Goal: Transaction & Acquisition: Purchase product/service

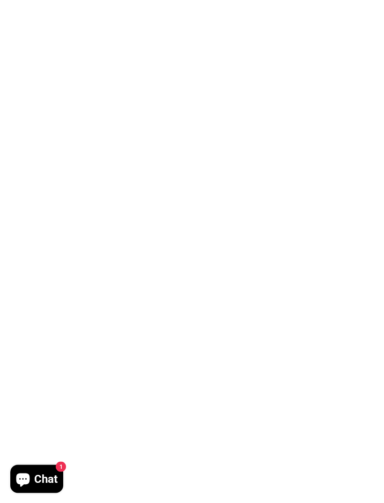
scroll to position [1132, 0]
click at [198, 185] on img at bounding box center [284, 271] width 172 height 172
click at [134, 272] on link "Walnut and cotton tray with wireless phone charging for 2nd Anniversary" at bounding box center [101, 280] width 148 height 20
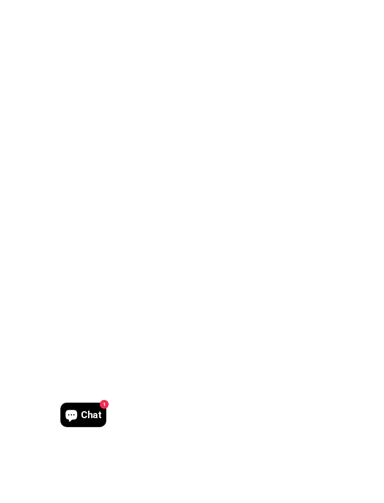
scroll to position [1119, 0]
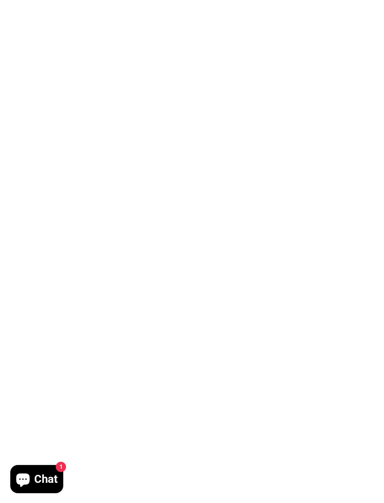
click at [158, 328] on img at bounding box center [101, 283] width 172 height 172
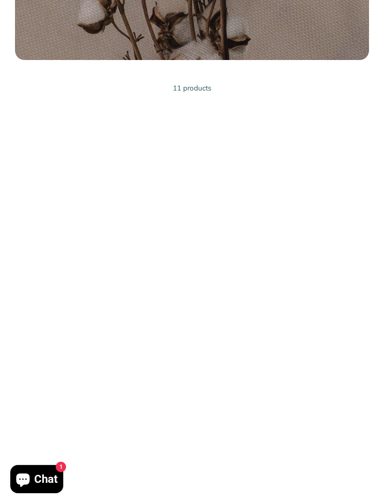
scroll to position [269, 0]
click at [143, 293] on link "Catchall tray with customization on cotton for 2nd Anniversary" at bounding box center [101, 297] width 170 height 20
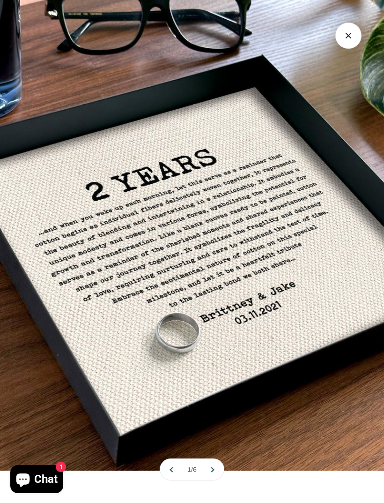
click at [277, 345] on img at bounding box center [167, 225] width 492 height 492
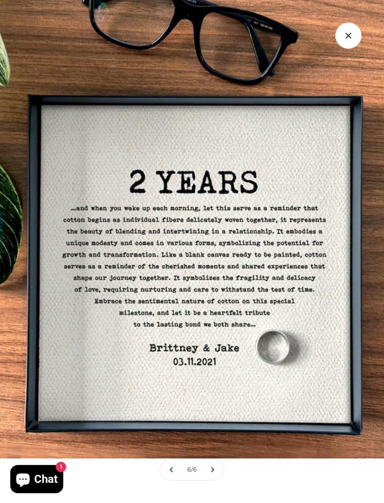
click at [253, 313] on img at bounding box center [153, 210] width 660 height 495
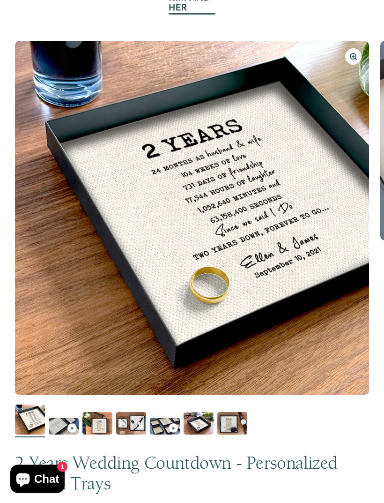
scroll to position [87, 0]
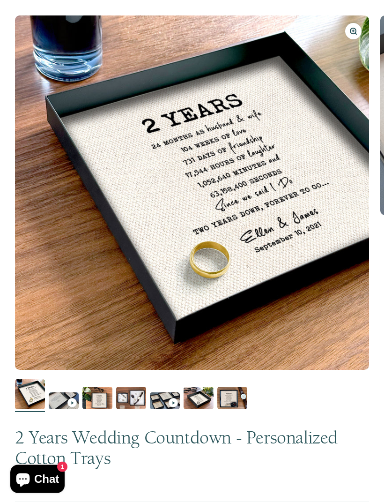
click at [74, 403] on div "Go to item 2" at bounding box center [71, 402] width 9 height 9
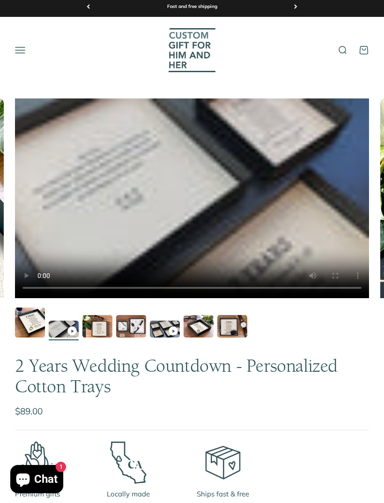
scroll to position [0, 0]
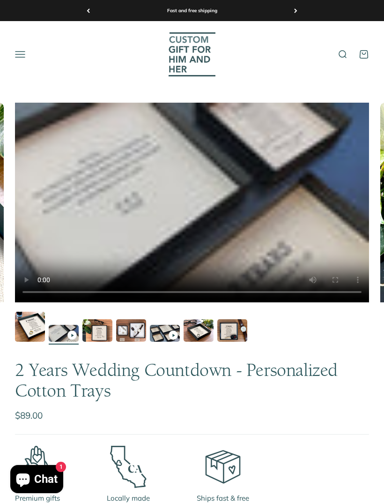
click at [103, 330] on img "Go to item 3" at bounding box center [97, 330] width 30 height 22
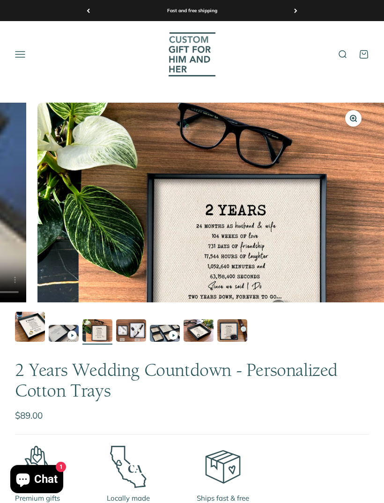
scroll to position [0, 731]
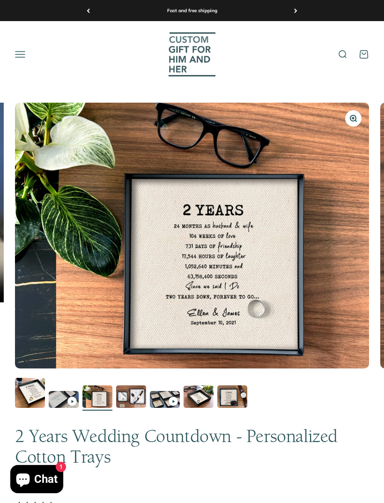
click at [136, 397] on img "Go to item 4" at bounding box center [131, 396] width 30 height 22
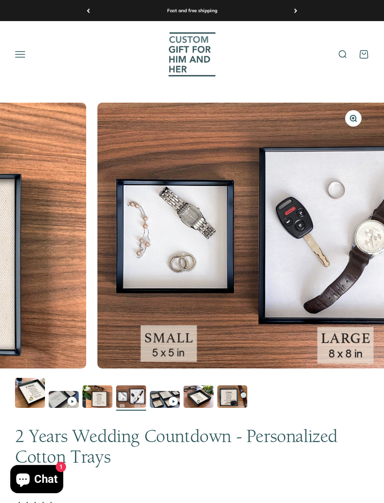
scroll to position [0, 1097]
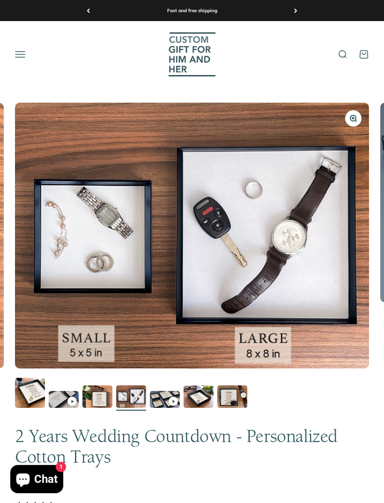
click at [173, 395] on img "Go to item 5" at bounding box center [165, 399] width 30 height 17
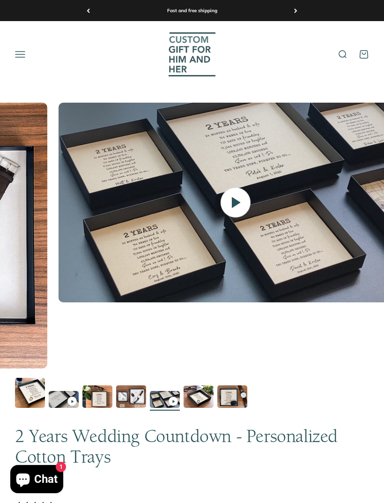
scroll to position [0, 1462]
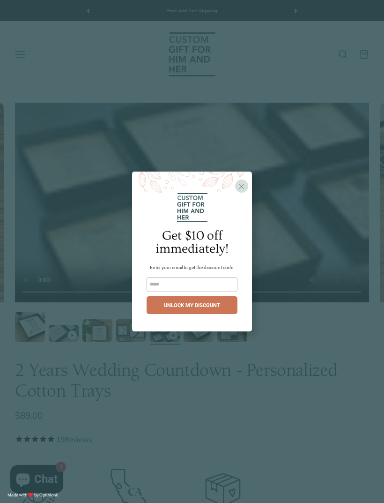
click at [181, 292] on input "email" at bounding box center [192, 284] width 91 height 15
type input "**********"
click at [205, 308] on span "UNLOCK MY DISCOUNT" at bounding box center [192, 305] width 56 height 6
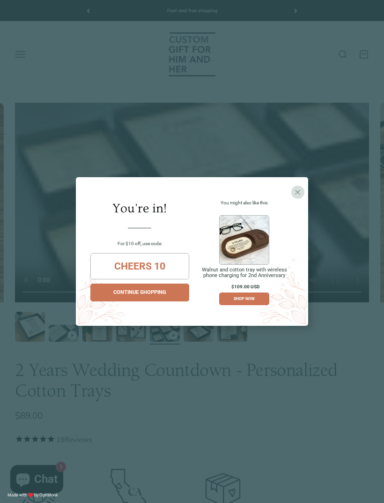
click at [174, 295] on div "CONTINUE SHOPPING" at bounding box center [140, 292] width 89 height 5
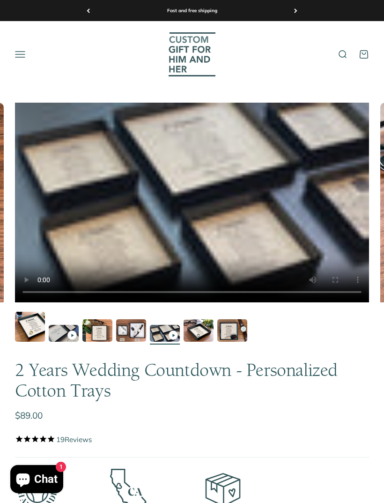
click at [210, 333] on img "Go to item 6" at bounding box center [199, 330] width 30 height 22
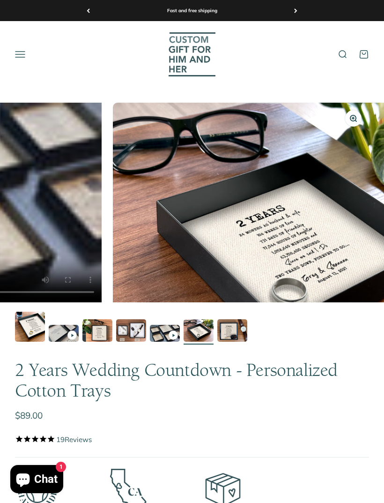
scroll to position [0, 1828]
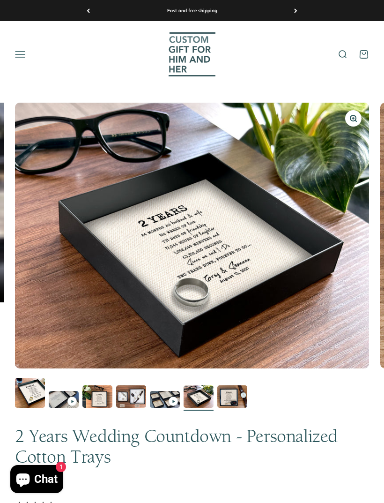
click at [237, 396] on img "Go to item 7" at bounding box center [232, 396] width 30 height 22
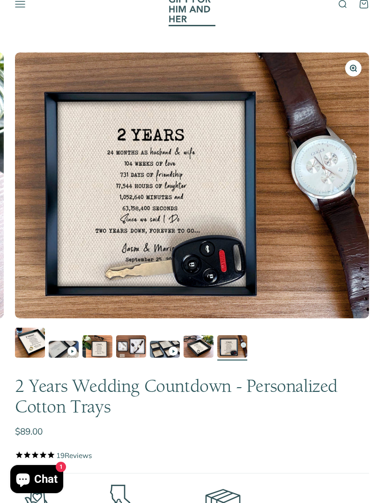
scroll to position [0, 0]
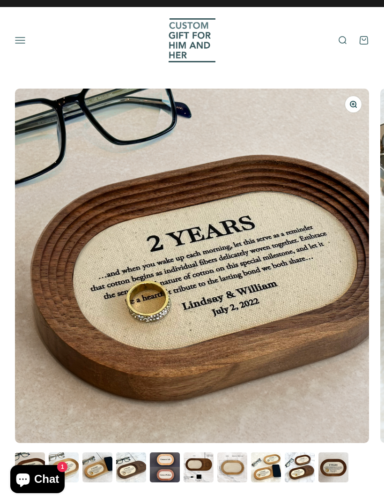
scroll to position [79, 0]
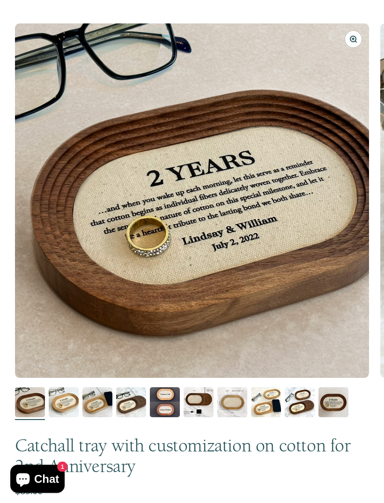
click at [106, 408] on img "Go to item 3" at bounding box center [97, 403] width 30 height 30
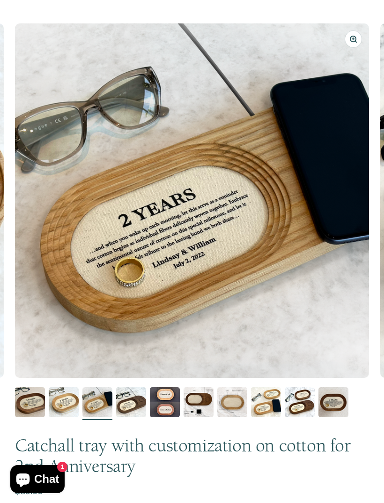
scroll to position [0, 731]
click at [106, 404] on img "Go to item 3" at bounding box center [97, 402] width 30 height 30
click at [176, 400] on img "Go to item 5" at bounding box center [165, 402] width 30 height 30
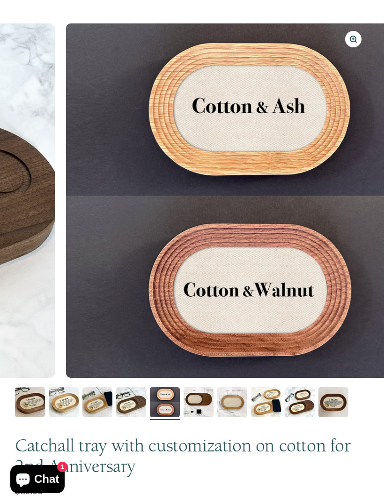
scroll to position [0, 1462]
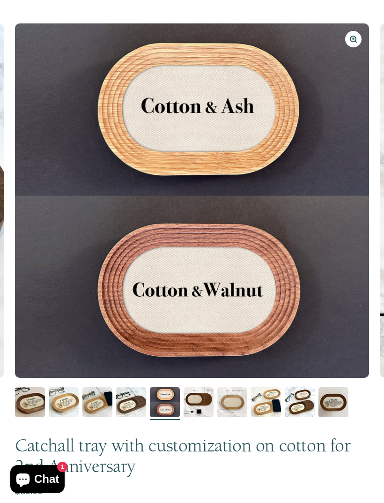
click at [308, 404] on img "Go to item 9" at bounding box center [300, 402] width 30 height 30
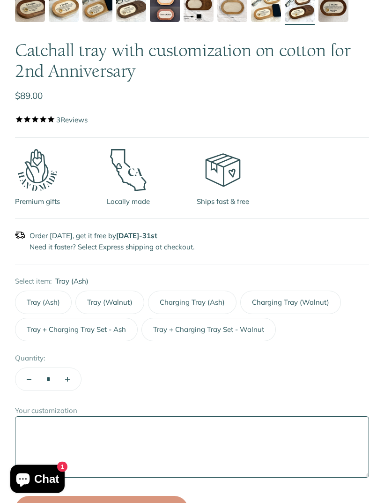
scroll to position [474, 0]
click at [109, 297] on label "Tray (Walnut)" at bounding box center [109, 302] width 69 height 23
